Goal: Transaction & Acquisition: Purchase product/service

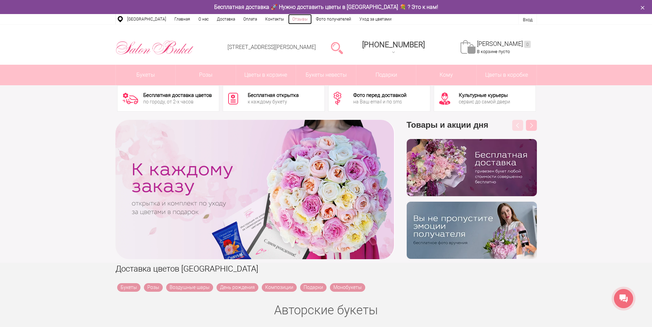
click at [297, 16] on link "Отзывы" at bounding box center [300, 19] width 24 height 10
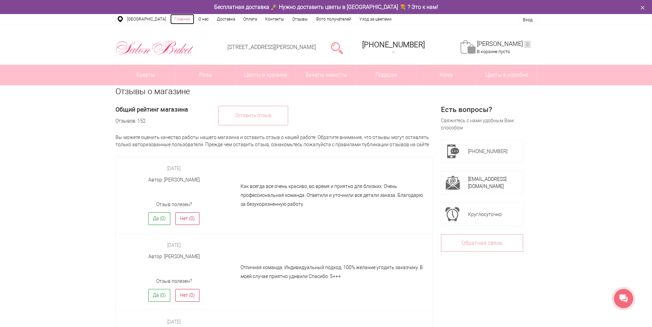
click at [183, 18] on link "Главная" at bounding box center [182, 19] width 24 height 10
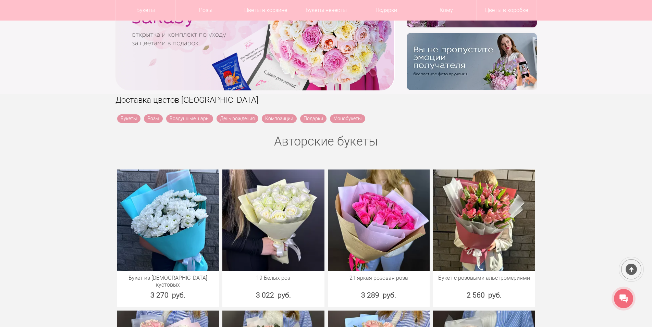
scroll to position [210, 0]
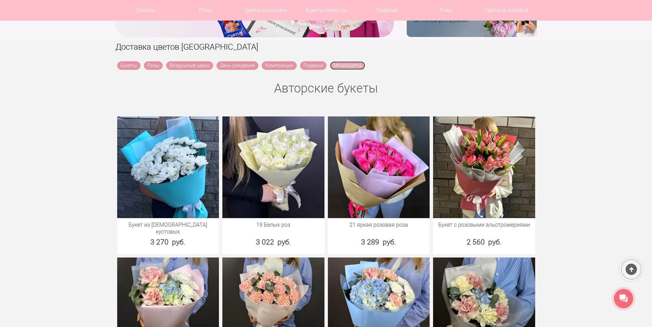
click at [344, 64] on link "Монобукеты" at bounding box center [347, 65] width 35 height 9
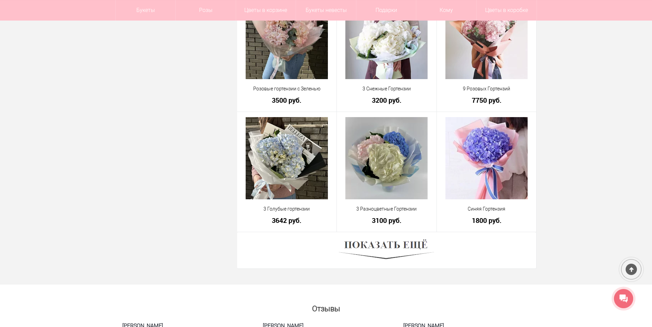
scroll to position [1888, 0]
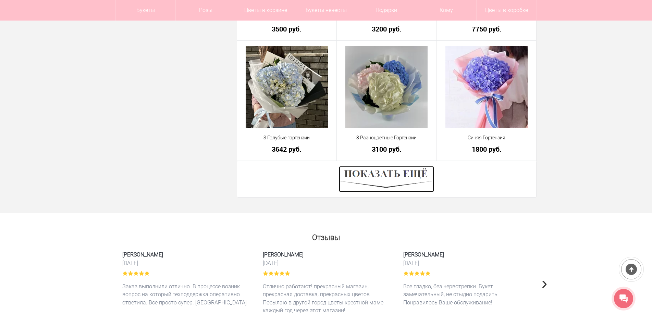
click at [376, 174] on img at bounding box center [386, 179] width 95 height 26
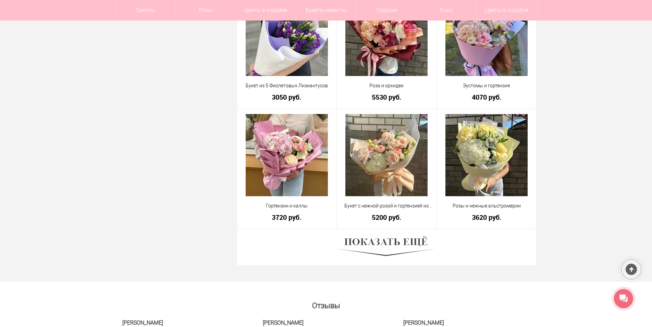
scroll to position [3776, 0]
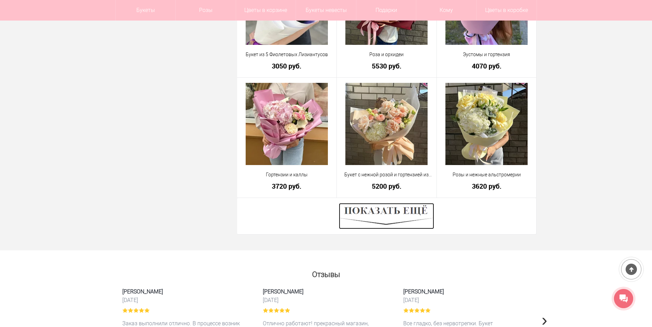
click at [367, 215] on img at bounding box center [386, 216] width 95 height 26
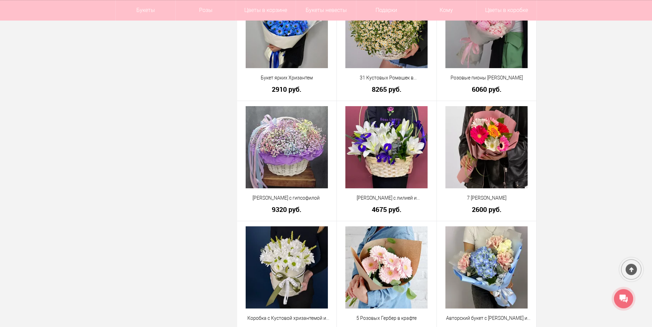
scroll to position [5663, 0]
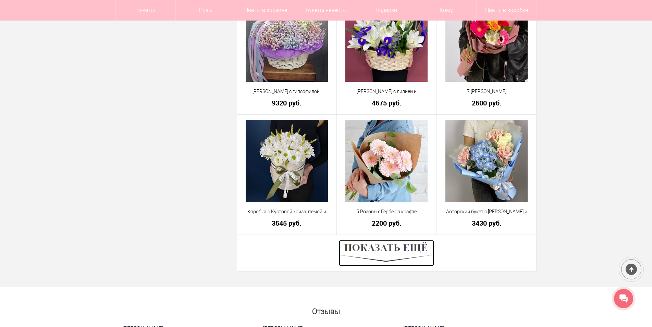
click at [383, 251] on img at bounding box center [386, 253] width 95 height 26
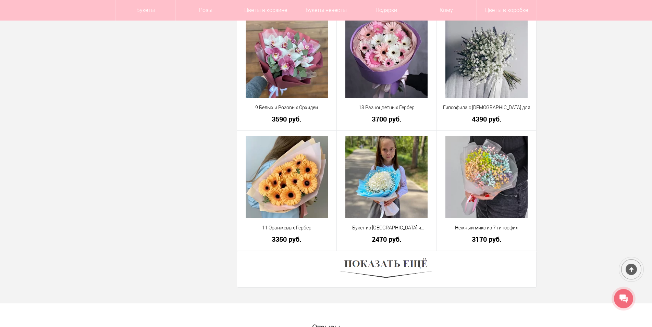
scroll to position [7621, 0]
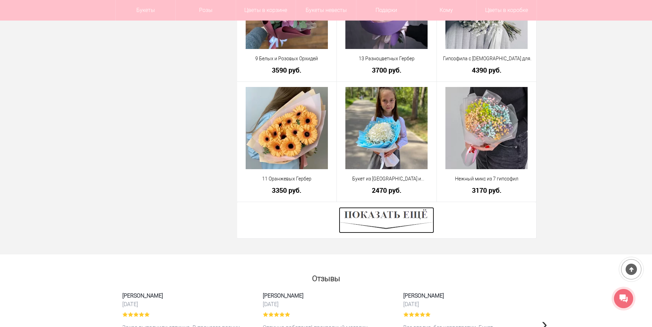
click at [376, 218] on img at bounding box center [386, 220] width 95 height 26
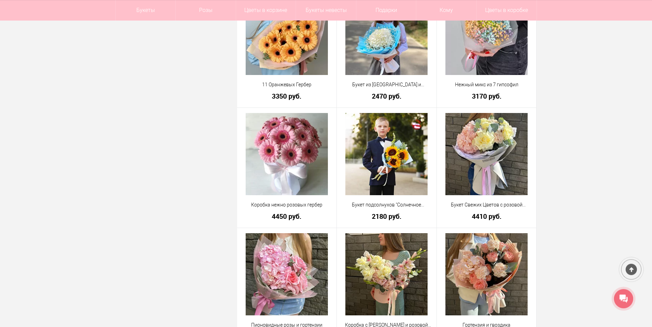
scroll to position [7726, 0]
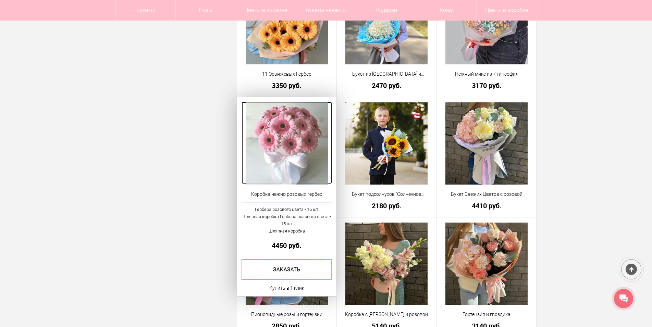
click at [274, 151] on img at bounding box center [287, 143] width 82 height 82
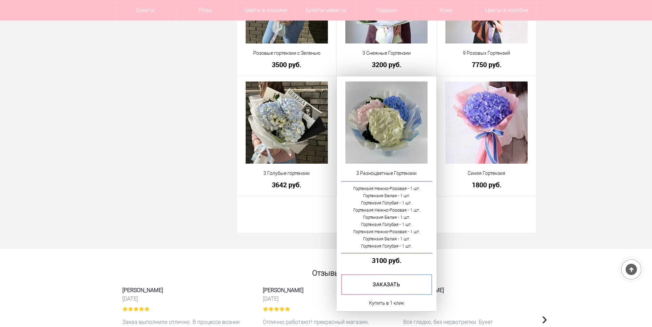
scroll to position [1869, 0]
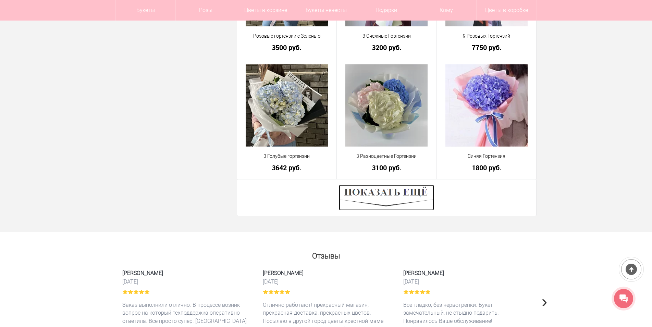
click at [416, 195] on img at bounding box center [386, 198] width 95 height 26
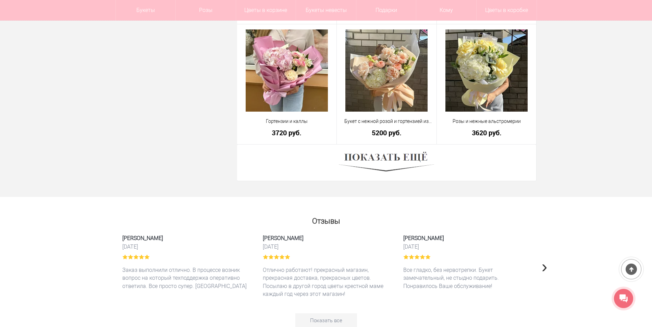
scroll to position [3862, 0]
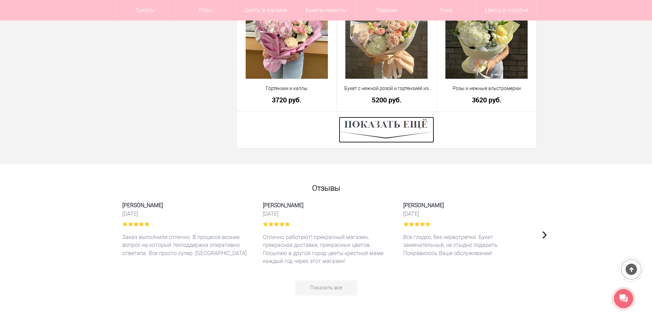
click at [410, 126] on img at bounding box center [386, 130] width 95 height 26
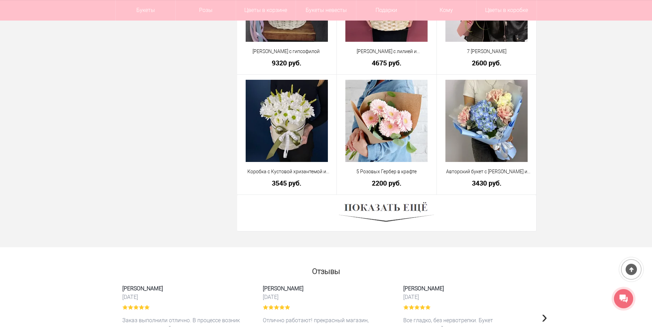
scroll to position [5715, 0]
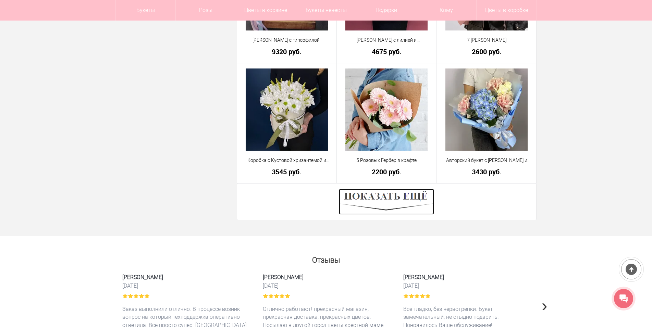
click at [400, 200] on img at bounding box center [386, 202] width 95 height 26
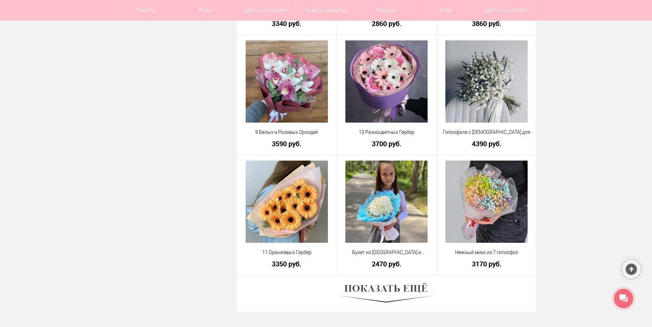
scroll to position [7568, 0]
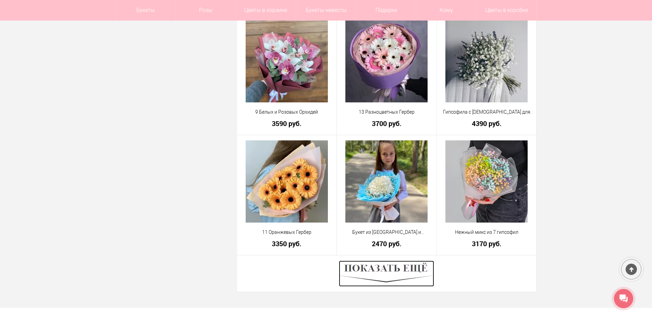
click at [379, 270] on img at bounding box center [386, 274] width 95 height 26
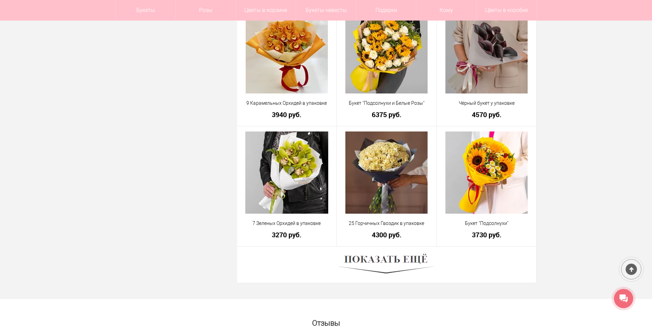
scroll to position [9560, 0]
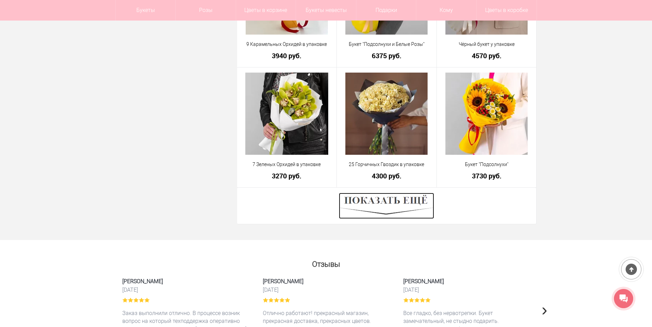
click at [391, 202] on img at bounding box center [386, 206] width 95 height 26
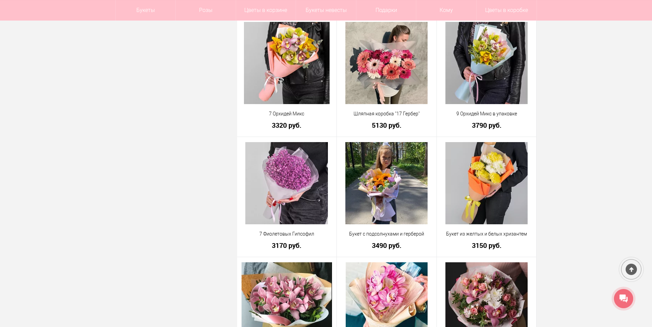
scroll to position [9805, 0]
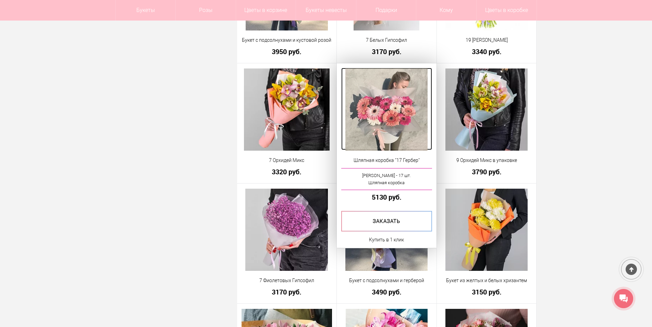
click at [394, 102] on img at bounding box center [386, 110] width 82 height 82
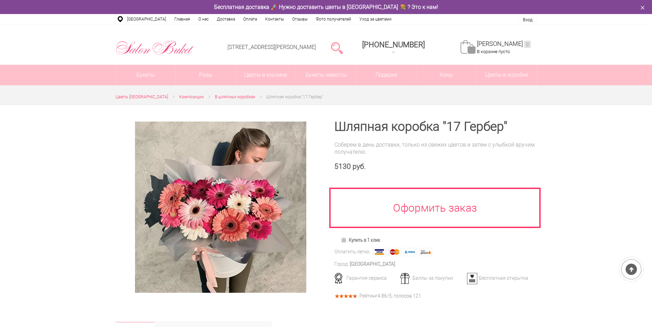
scroll to position [35, 0]
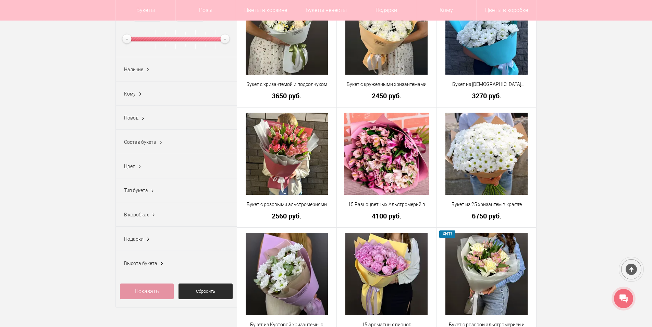
scroll to position [140, 0]
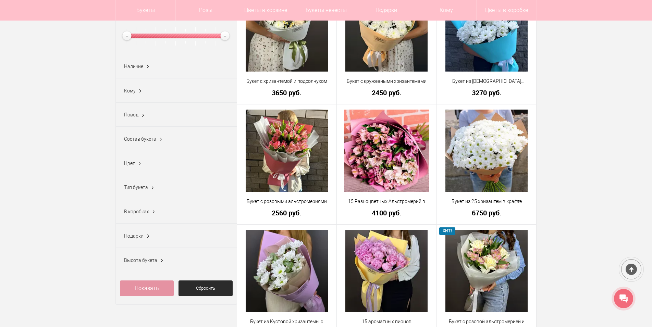
click at [135, 67] on span "Наличие" at bounding box center [133, 66] width 19 height 5
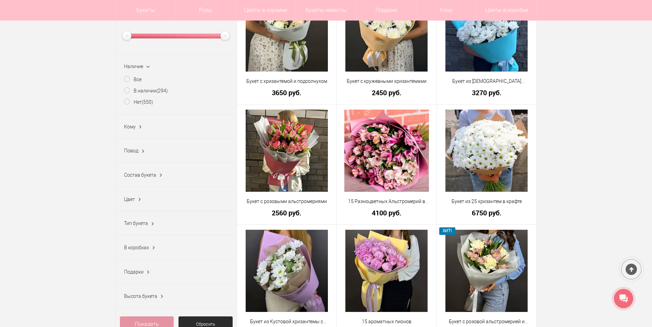
click at [135, 67] on span "Наличие" at bounding box center [133, 66] width 19 height 5
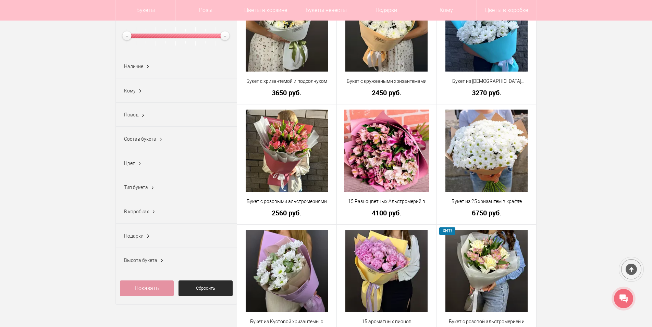
click at [154, 142] on span "Состав букета" at bounding box center [140, 138] width 32 height 5
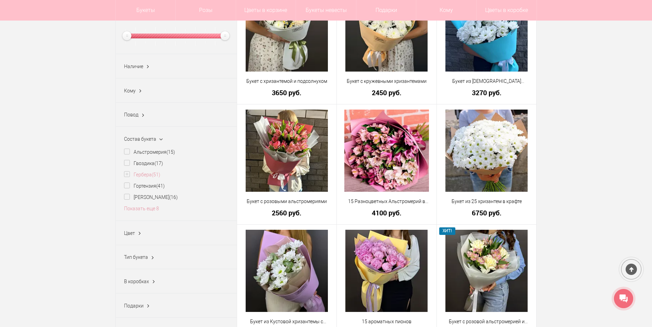
click at [128, 174] on label "Гербера (51)" at bounding box center [142, 174] width 36 height 7
click at [149, 211] on link "Показать еще 8" at bounding box center [141, 208] width 35 height 5
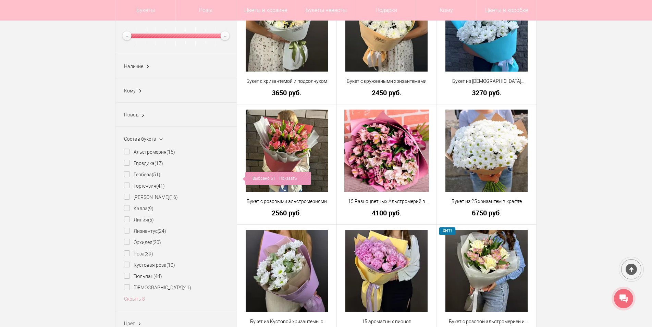
click at [270, 181] on div "Выбрано: 51 Показать" at bounding box center [277, 178] width 69 height 13
click at [151, 174] on label "Гербера (51)" at bounding box center [142, 174] width 36 height 7
click at [128, 176] on label "Гербера (51)" at bounding box center [142, 174] width 36 height 7
click at [292, 179] on link "Показать" at bounding box center [287, 178] width 17 height 13
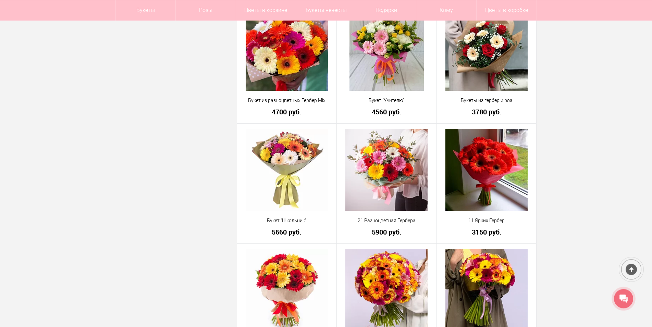
scroll to position [734, 0]
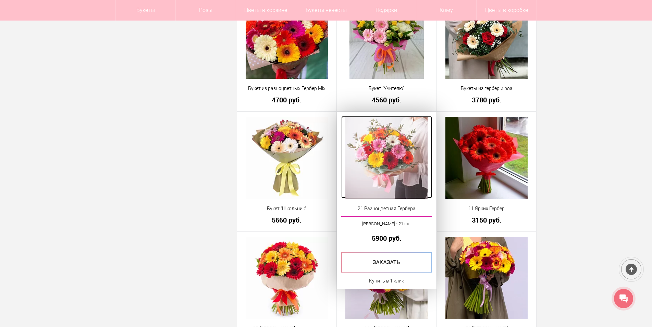
click at [371, 162] on img at bounding box center [386, 158] width 82 height 82
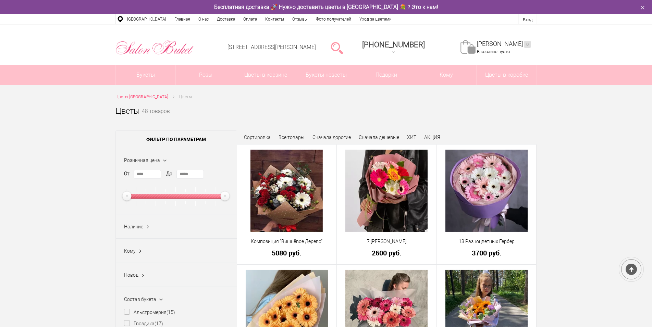
scroll to position [734, 0]
